Goal: Task Accomplishment & Management: Use online tool/utility

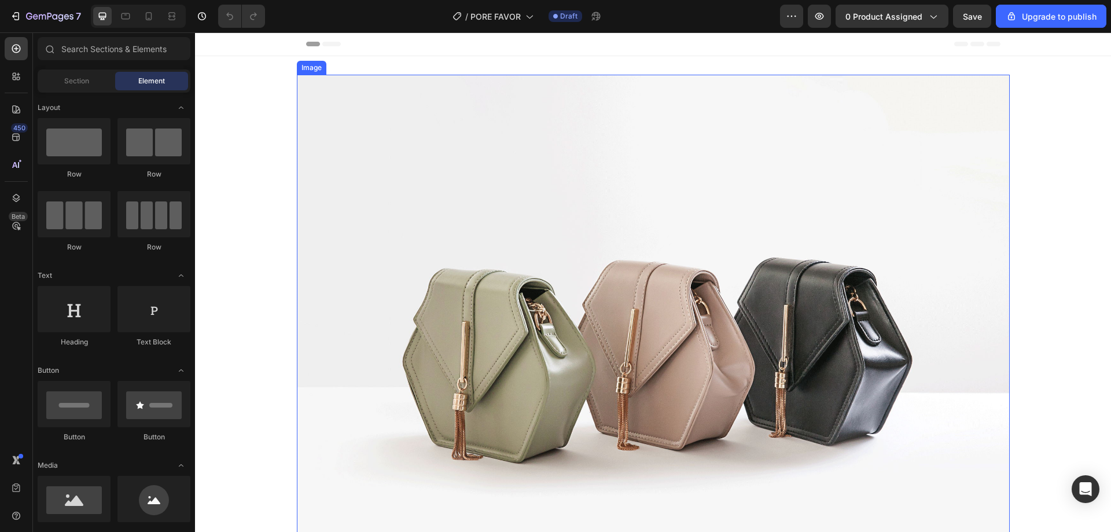
click at [522, 183] on img at bounding box center [653, 342] width 713 height 535
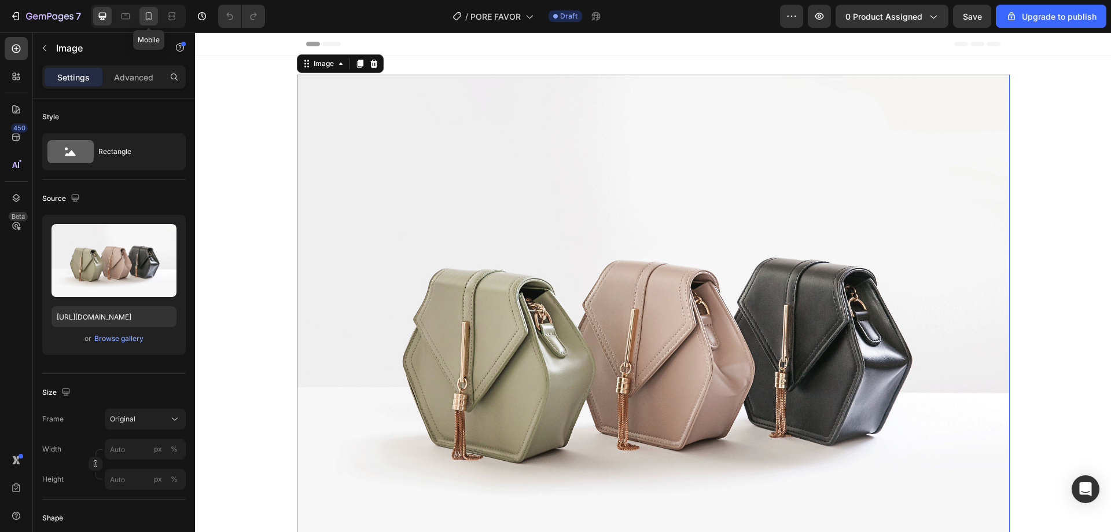
click at [148, 17] on icon at bounding box center [149, 16] width 12 height 12
type input "[URL][DOMAIN_NAME]"
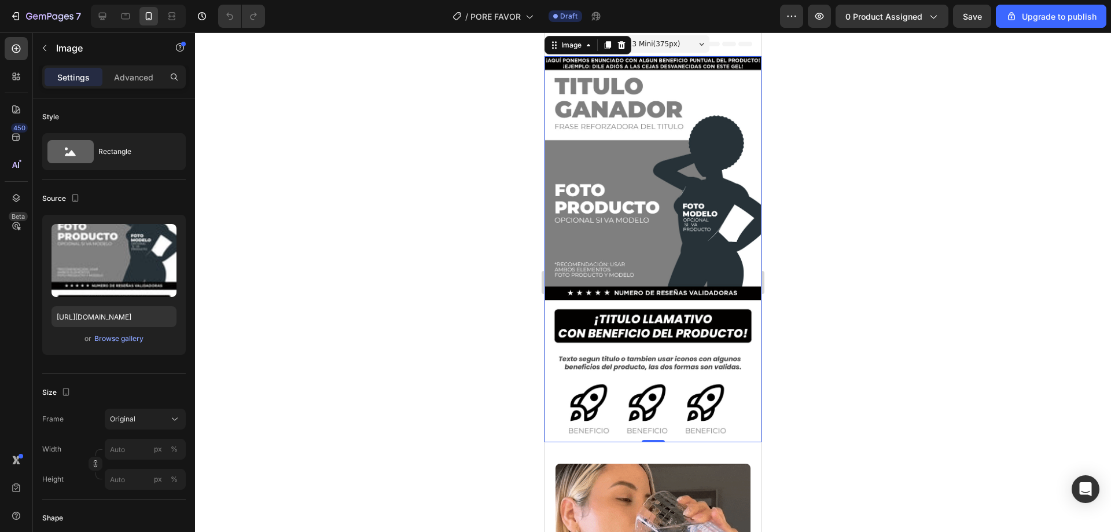
click at [844, 160] on div at bounding box center [653, 281] width 916 height 499
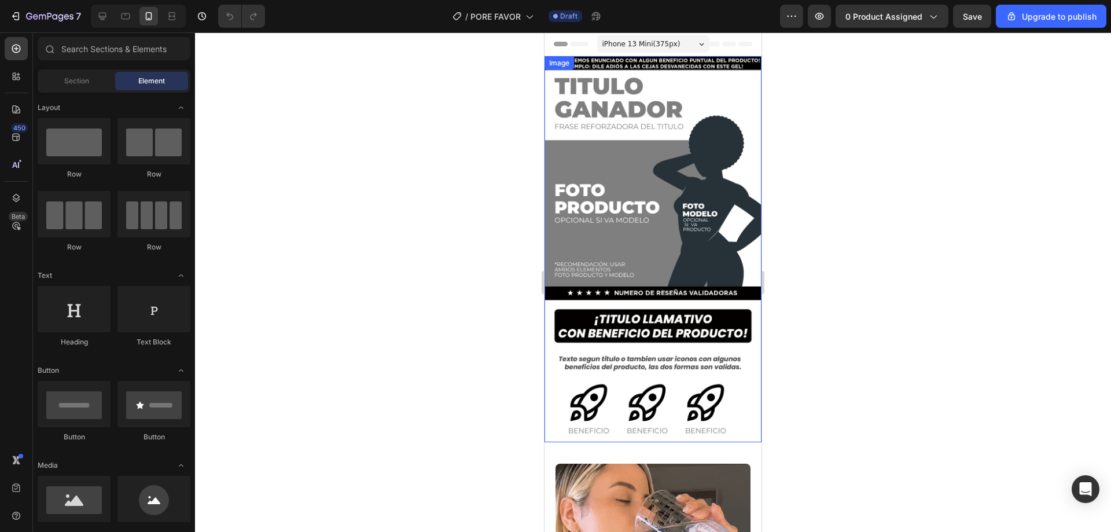
click at [658, 153] on img at bounding box center [653, 249] width 217 height 386
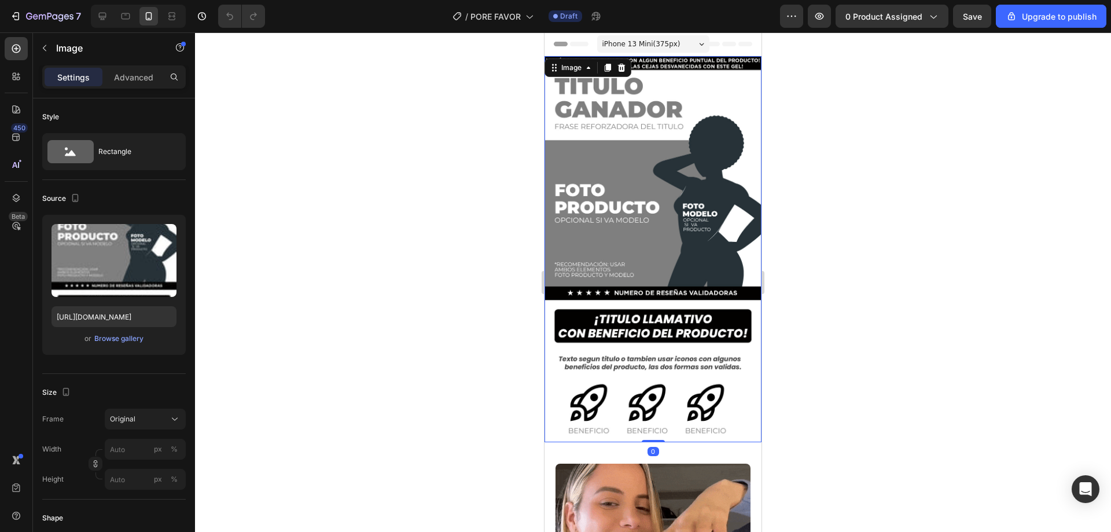
click at [836, 156] on div at bounding box center [653, 281] width 916 height 499
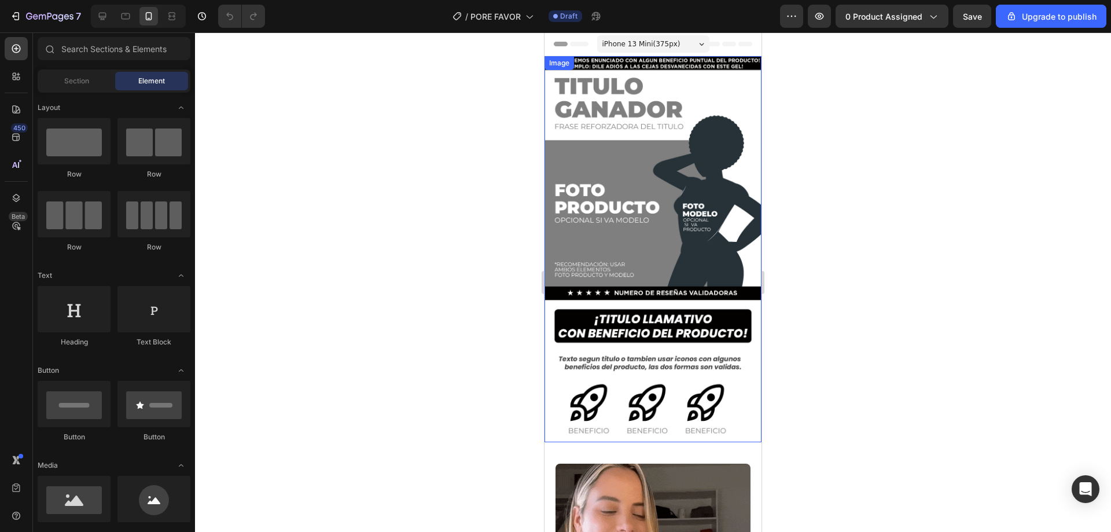
click at [679, 113] on img at bounding box center [653, 249] width 217 height 386
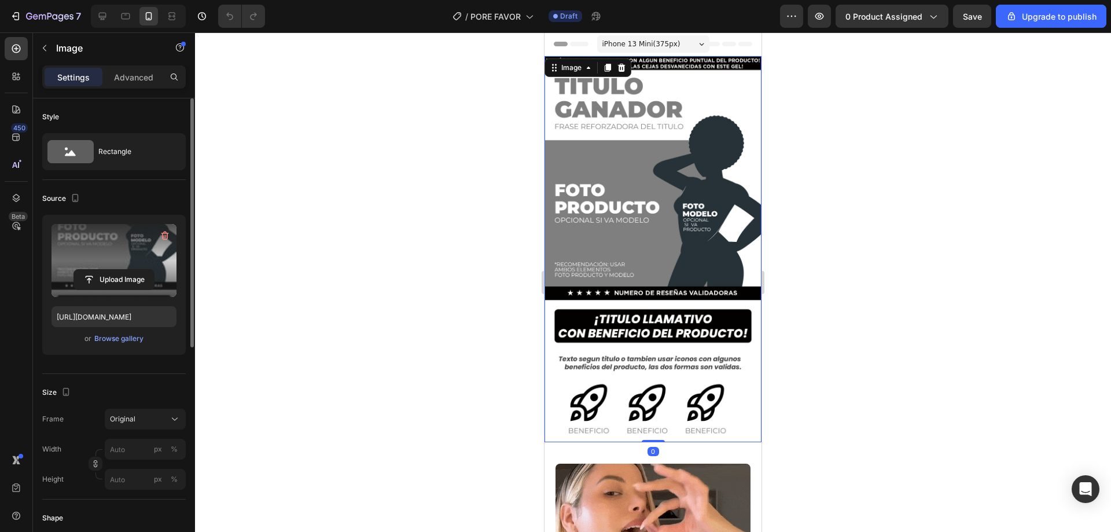
click at [139, 242] on label at bounding box center [114, 260] width 125 height 73
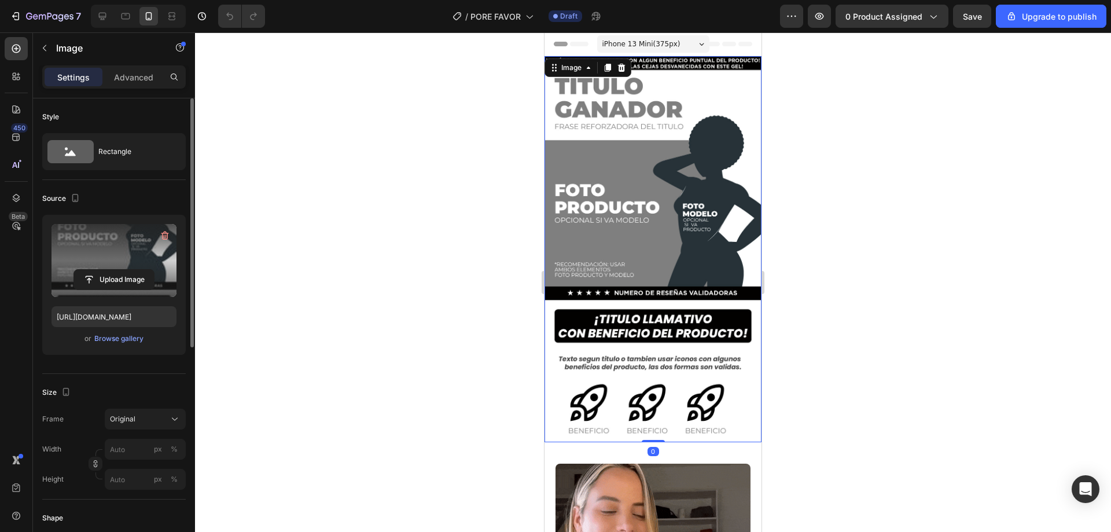
click at [139, 270] on input "file" at bounding box center [114, 280] width 80 height 20
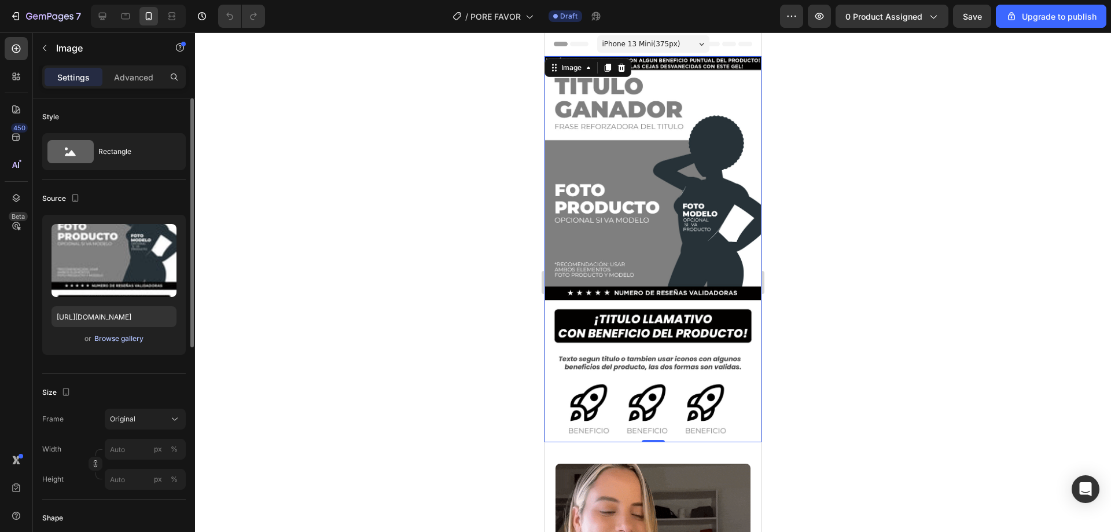
click at [122, 335] on div "Browse gallery" at bounding box center [118, 338] width 49 height 10
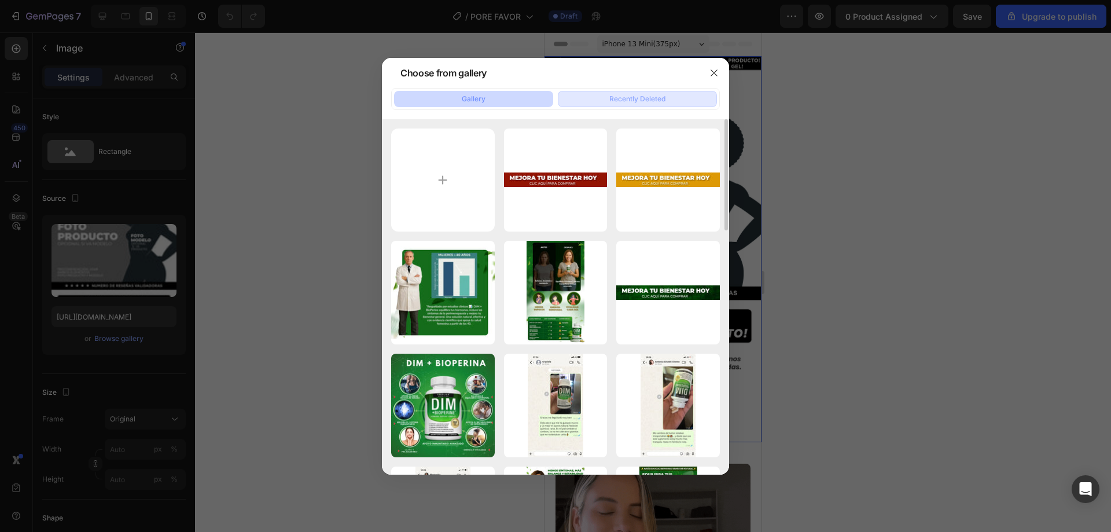
click at [651, 102] on div "Recently Deleted" at bounding box center [637, 99] width 56 height 10
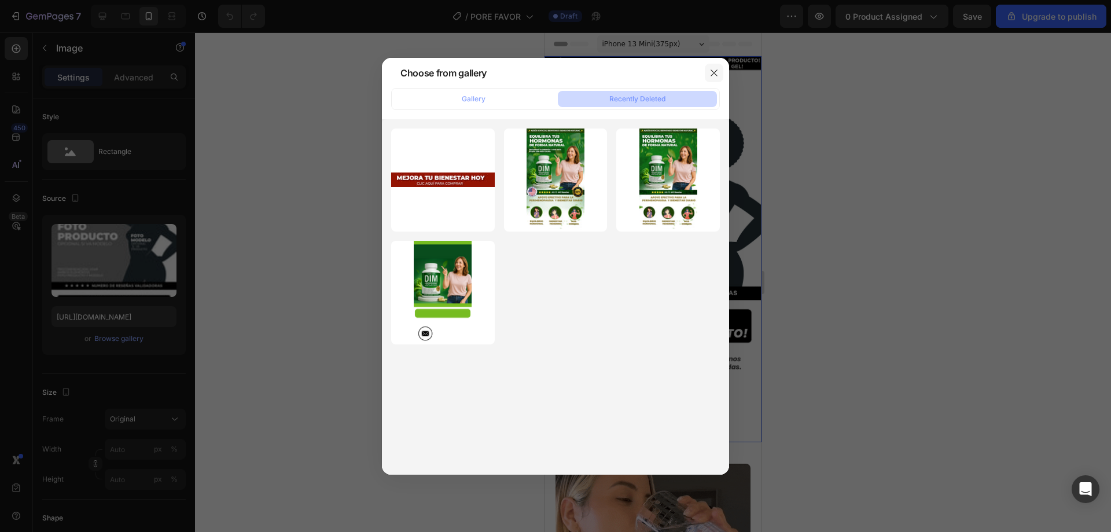
click at [718, 71] on icon "button" at bounding box center [713, 72] width 9 height 9
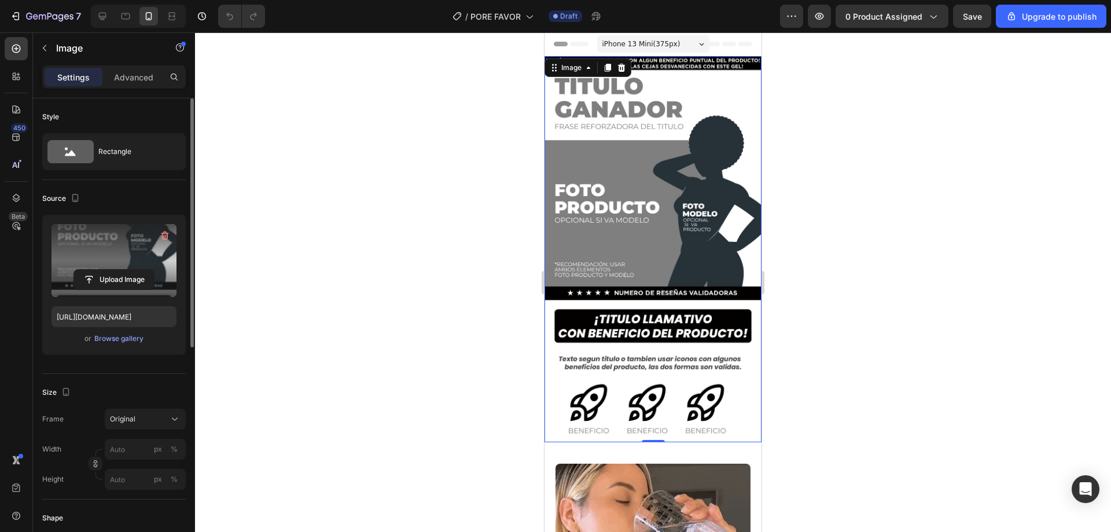
click at [93, 260] on label at bounding box center [114, 260] width 125 height 73
click at [93, 270] on input "file" at bounding box center [114, 280] width 80 height 20
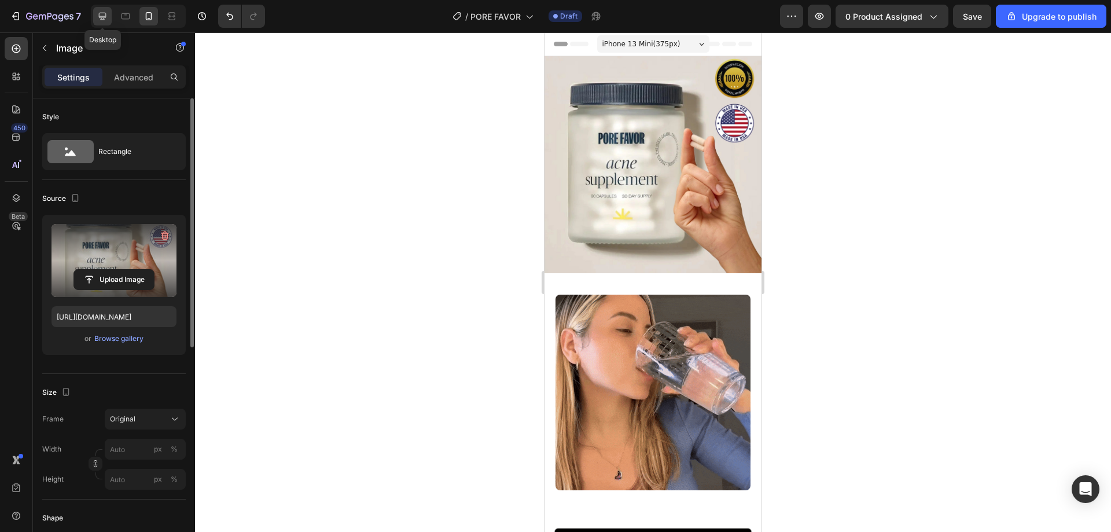
click at [98, 10] on icon at bounding box center [103, 16] width 12 height 12
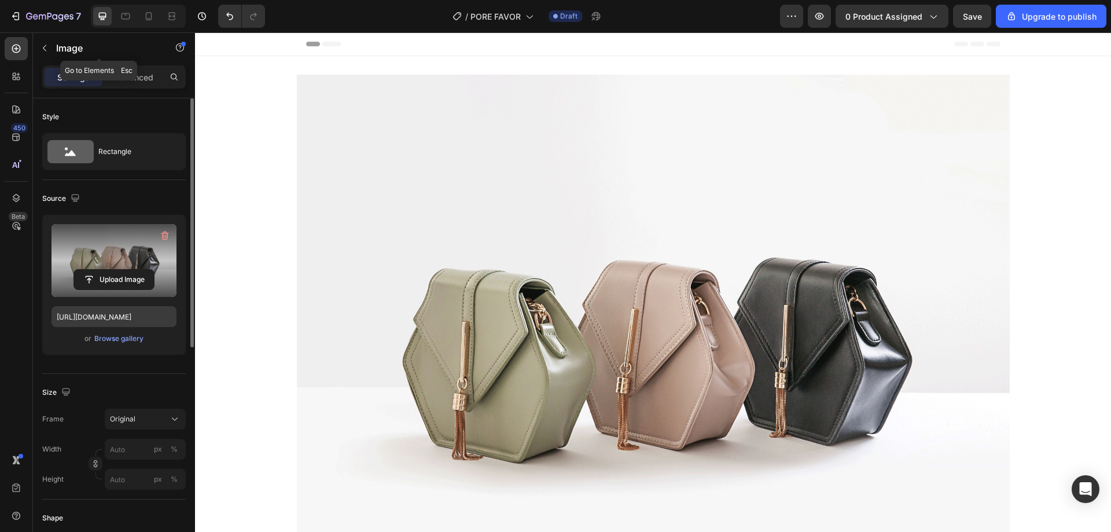
scroll to position [2, 0]
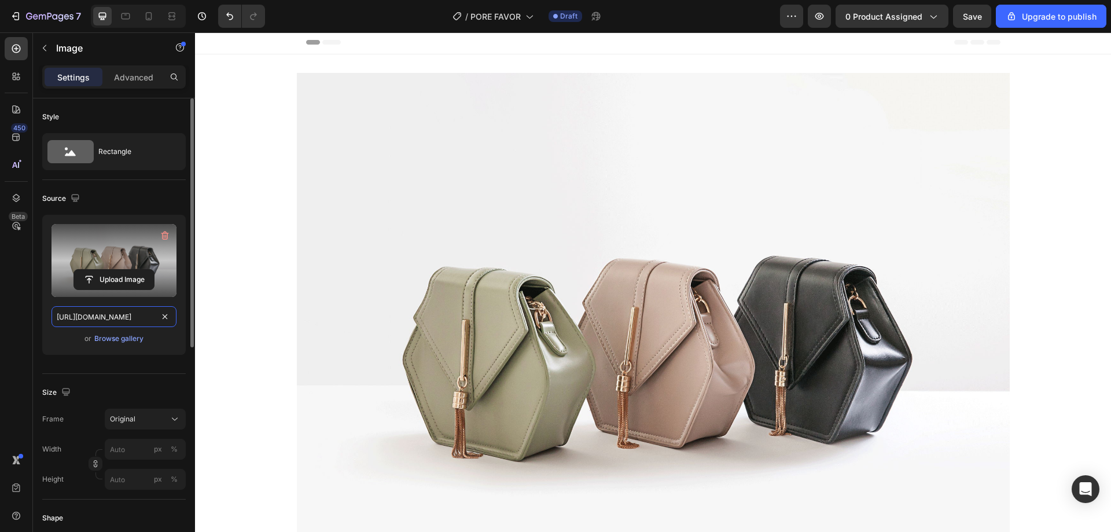
click at [100, 326] on input "[URL][DOMAIN_NAME]" at bounding box center [114, 316] width 125 height 21
click at [101, 326] on input "[URL][DOMAIN_NAME]" at bounding box center [114, 316] width 125 height 21
click at [149, 23] on div at bounding box center [148, 16] width 19 height 19
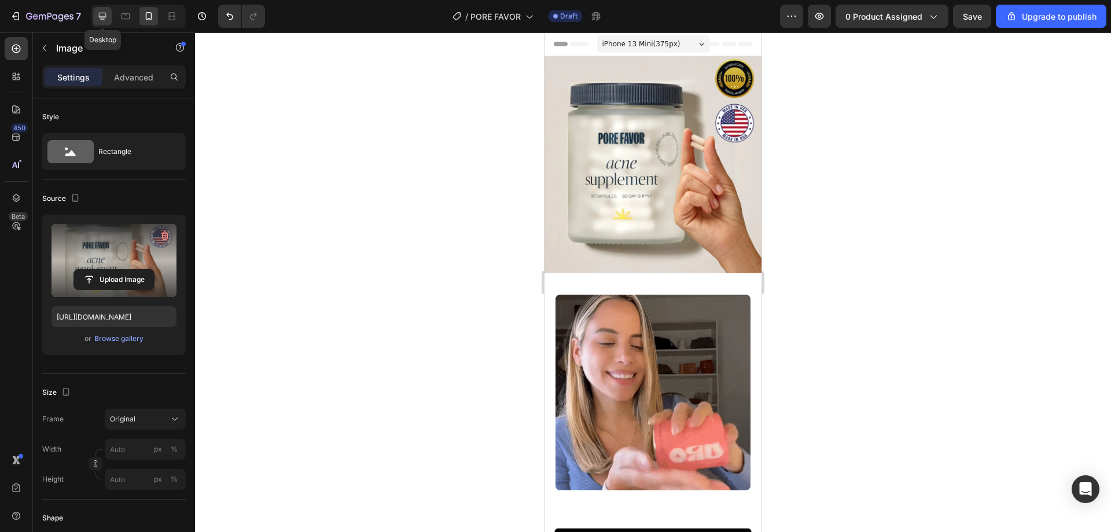
click at [106, 20] on icon at bounding box center [103, 16] width 12 height 12
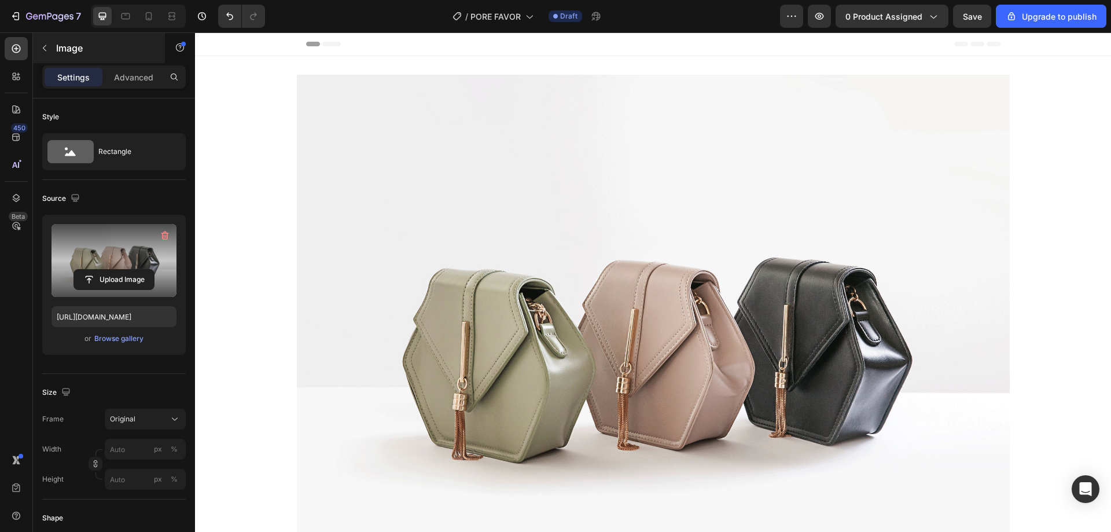
scroll to position [2, 0]
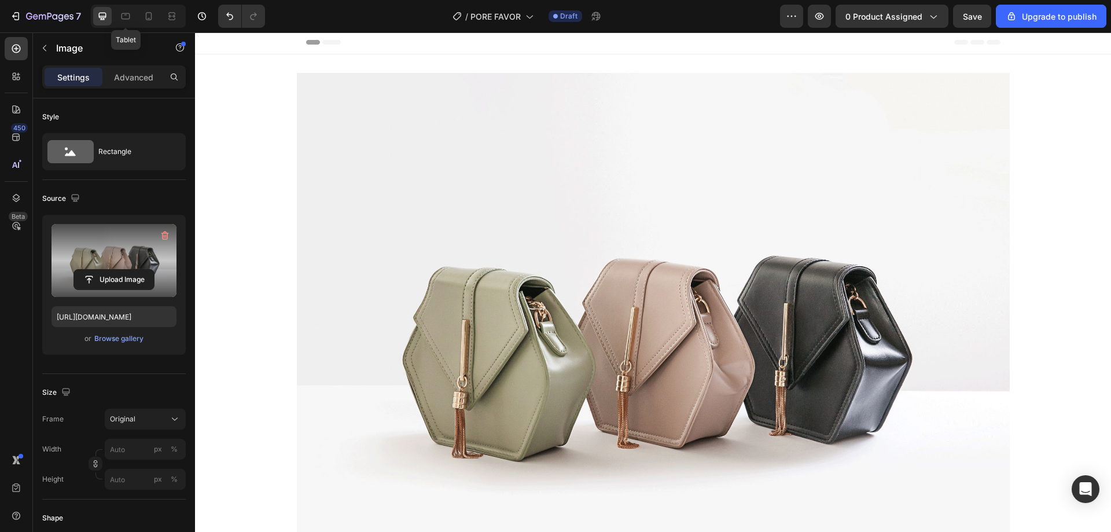
click at [138, 13] on div "Tablet" at bounding box center [138, 16] width 95 height 23
click at [148, 12] on icon at bounding box center [149, 16] width 12 height 12
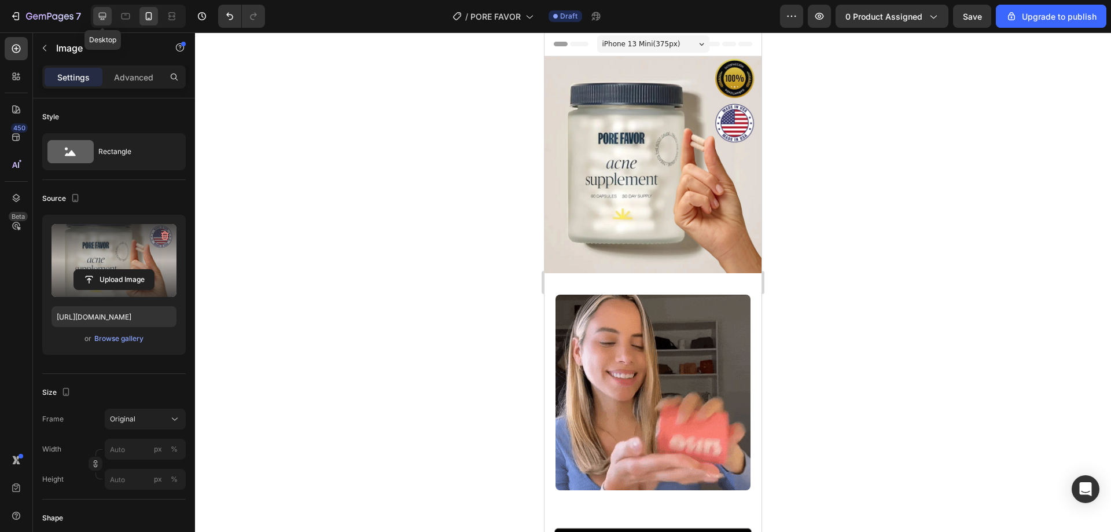
click at [109, 16] on div at bounding box center [102, 16] width 19 height 19
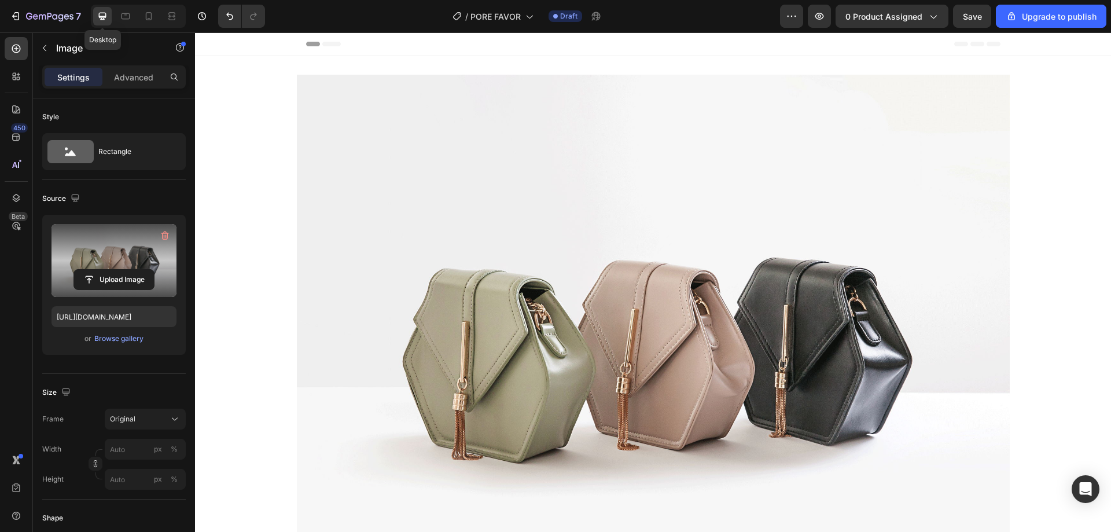
scroll to position [2, 0]
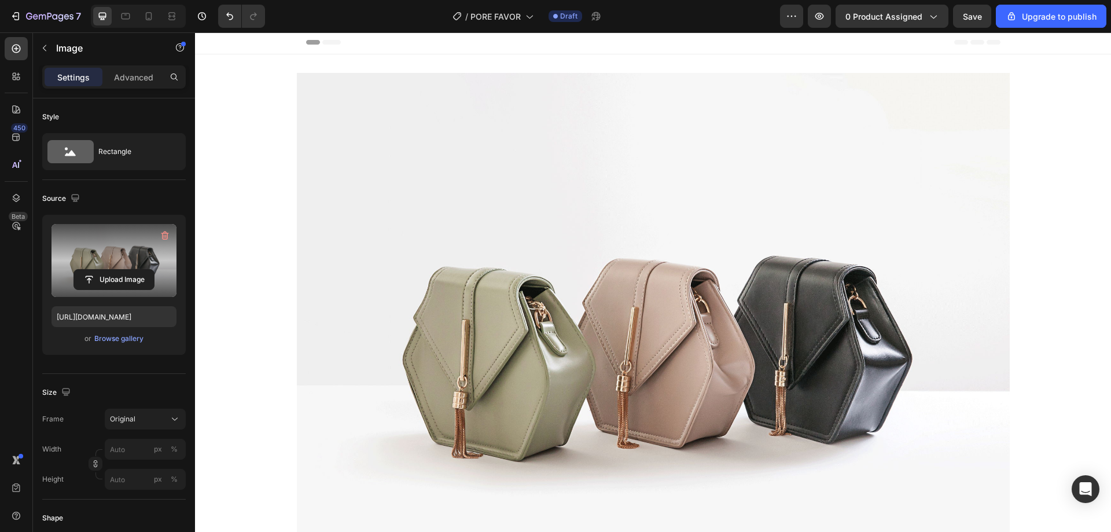
click at [399, 187] on img at bounding box center [653, 340] width 713 height 535
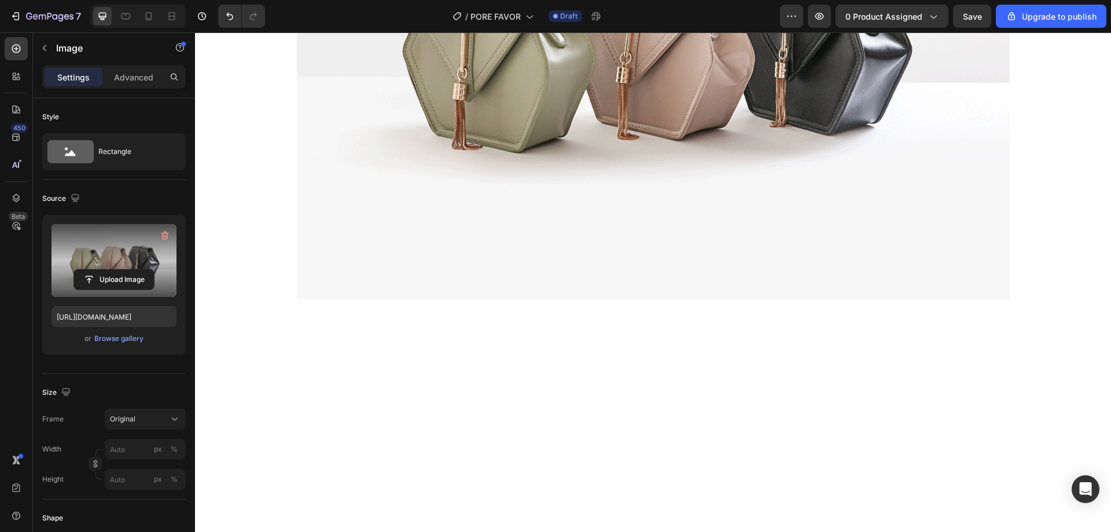
scroll to position [79, 0]
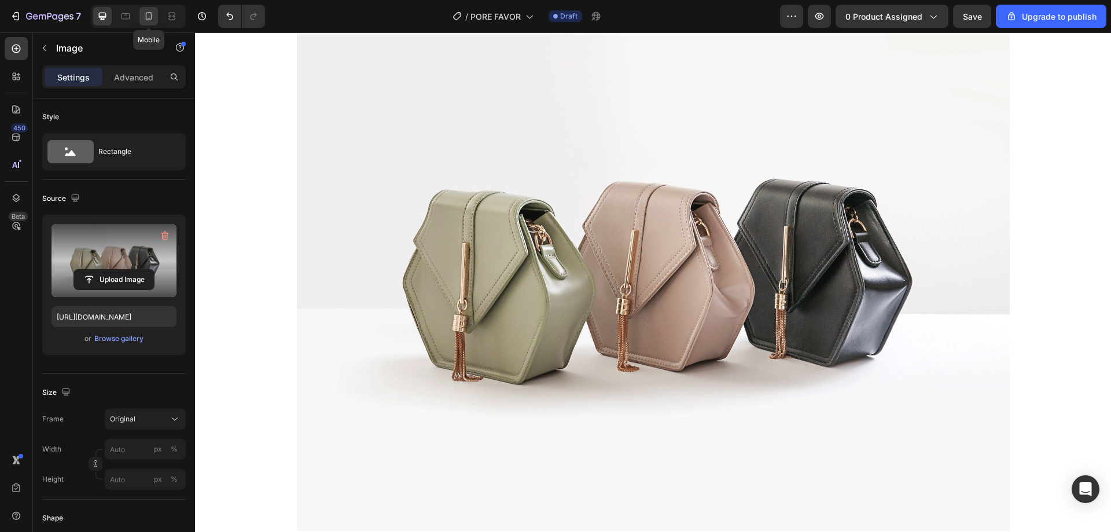
click at [147, 18] on icon at bounding box center [149, 16] width 12 height 12
type input "[URL][DOMAIN_NAME]"
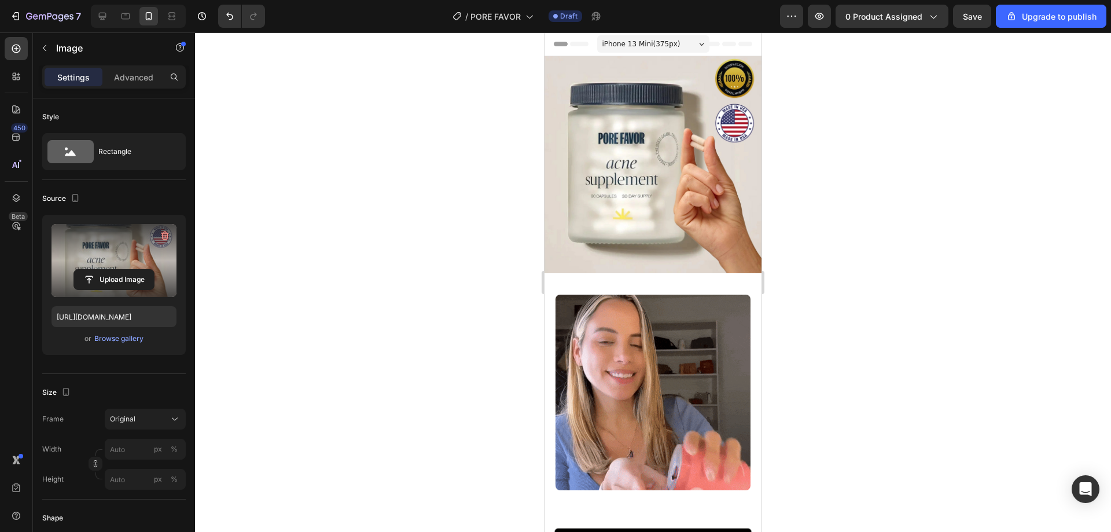
click at [612, 152] on img at bounding box center [653, 164] width 217 height 217
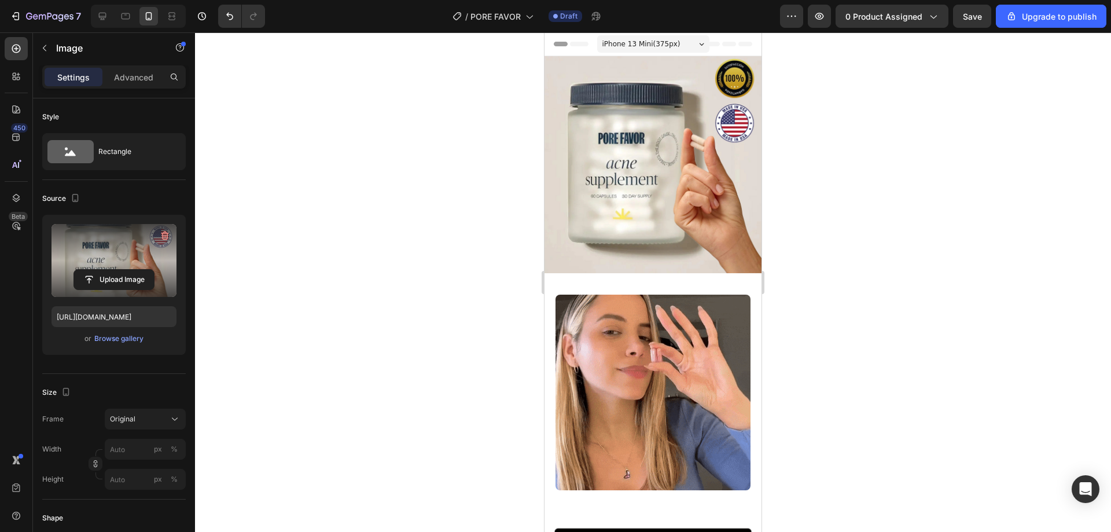
click at [646, 190] on img at bounding box center [653, 164] width 217 height 217
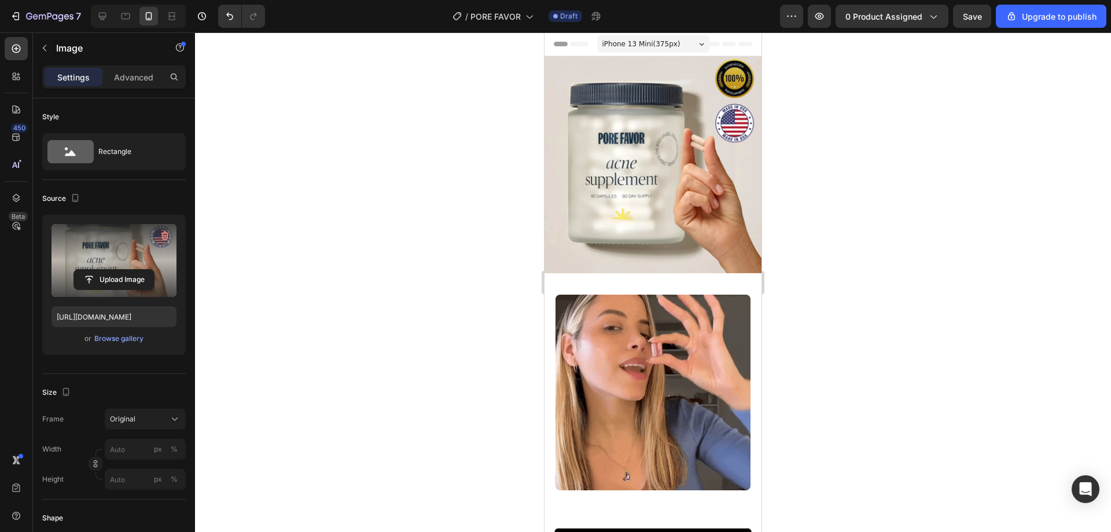
click at [606, 170] on img at bounding box center [653, 164] width 217 height 217
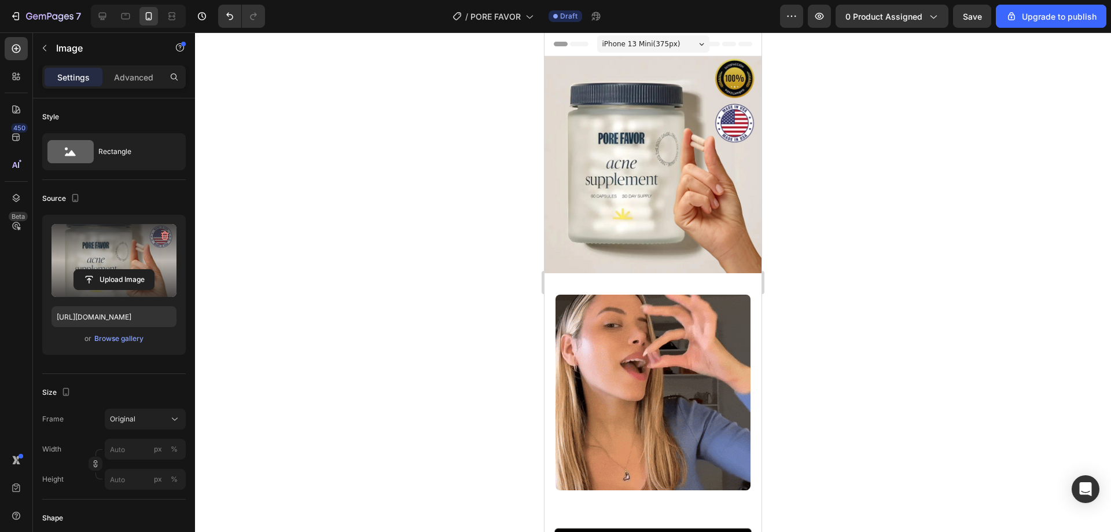
click at [587, 109] on img at bounding box center [653, 164] width 217 height 217
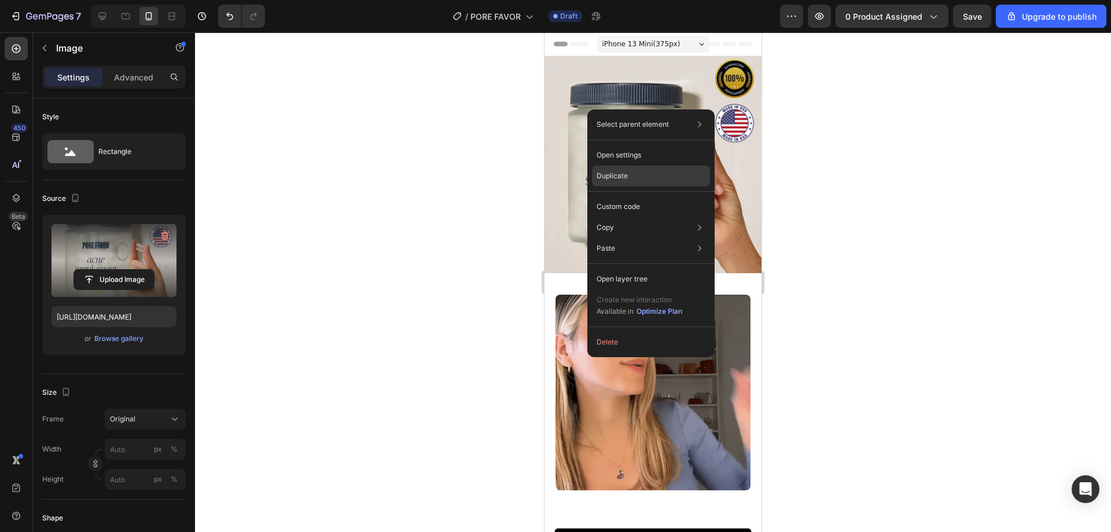
click at [606, 181] on p "Duplicate" at bounding box center [612, 176] width 31 height 10
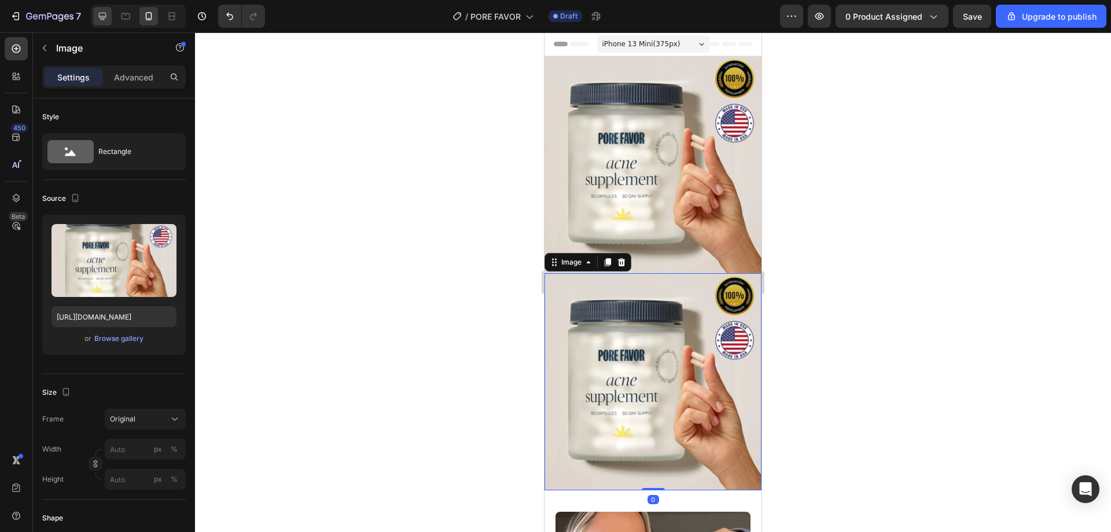
click at [102, 14] on icon at bounding box center [103, 16] width 12 height 12
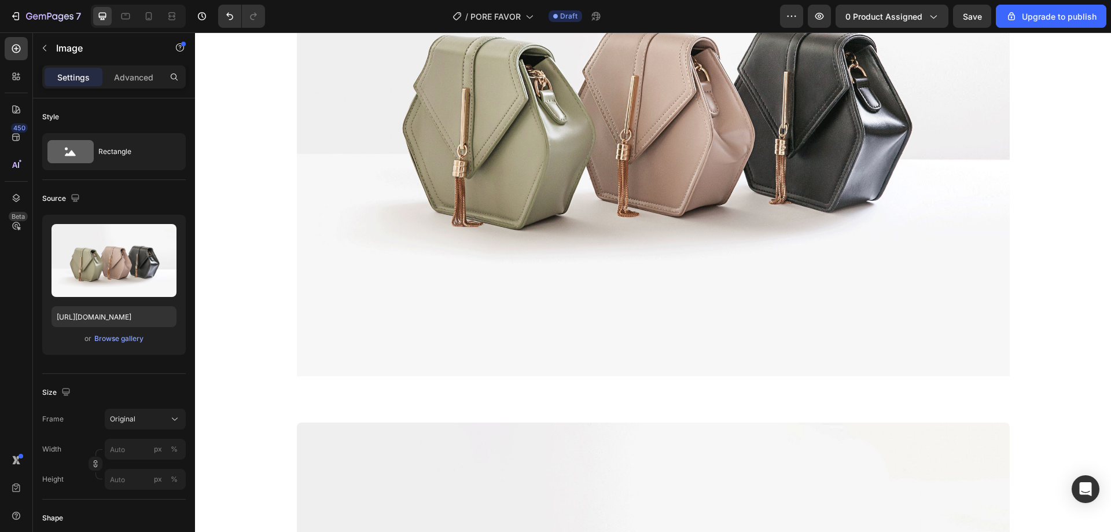
scroll to position [691, 0]
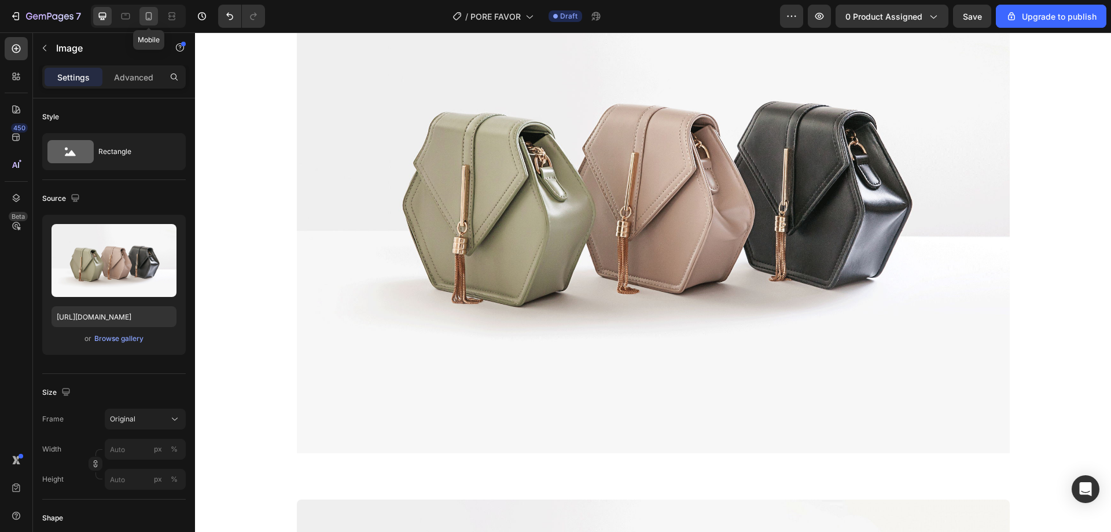
click at [148, 17] on icon at bounding box center [149, 16] width 12 height 12
type input "[URL][DOMAIN_NAME]"
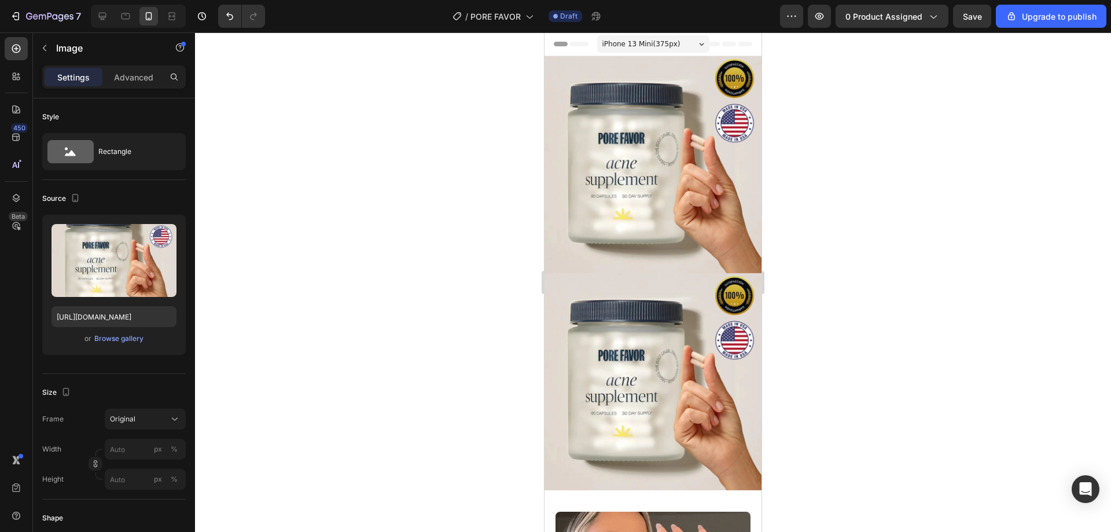
click at [646, 319] on img at bounding box center [653, 381] width 217 height 217
click at [650, 317] on img at bounding box center [653, 381] width 217 height 217
click at [848, 235] on div at bounding box center [653, 281] width 916 height 499
